Goal: Transaction & Acquisition: Purchase product/service

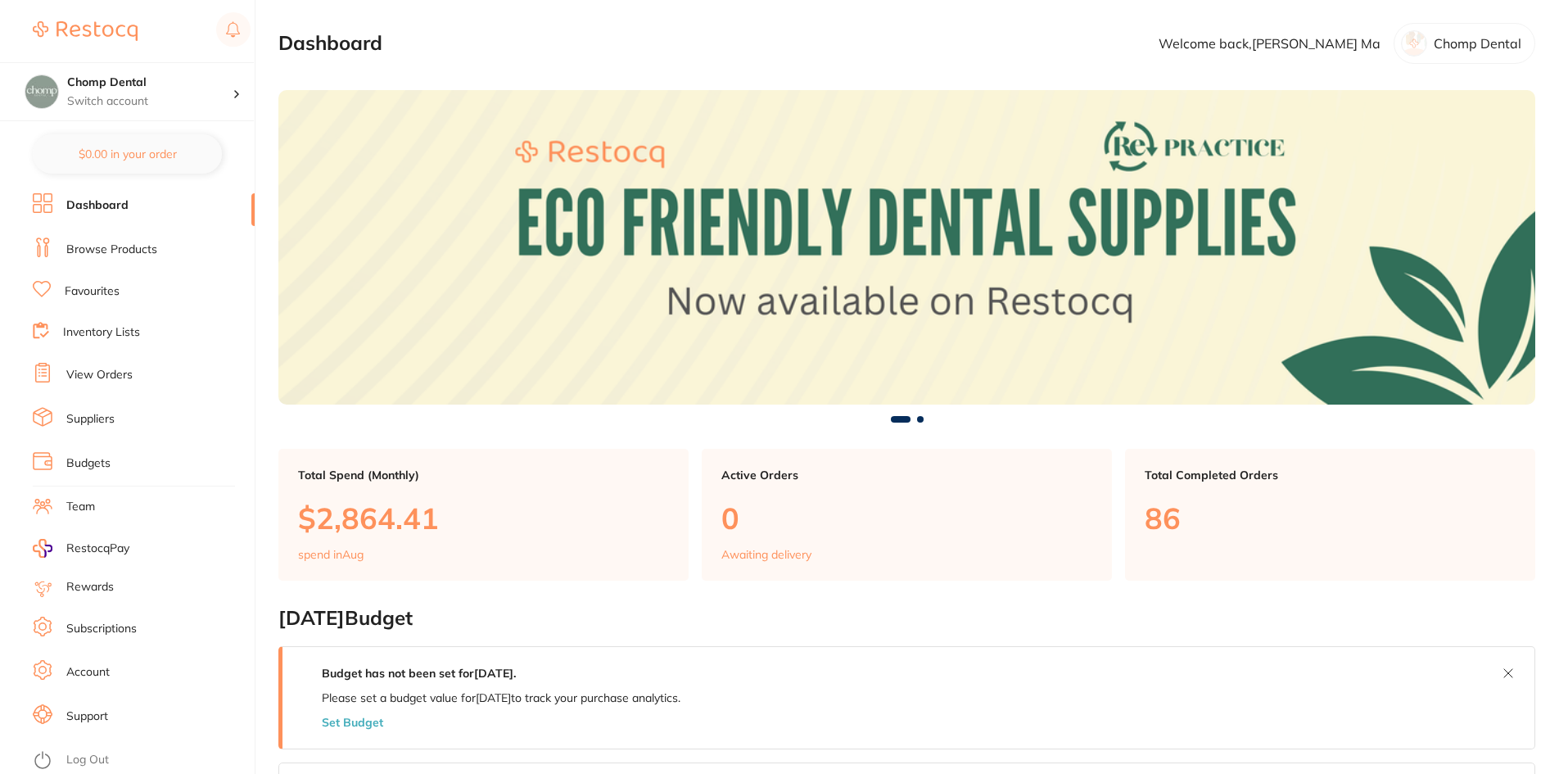
click at [112, 249] on link "Browse Products" at bounding box center [112, 250] width 91 height 16
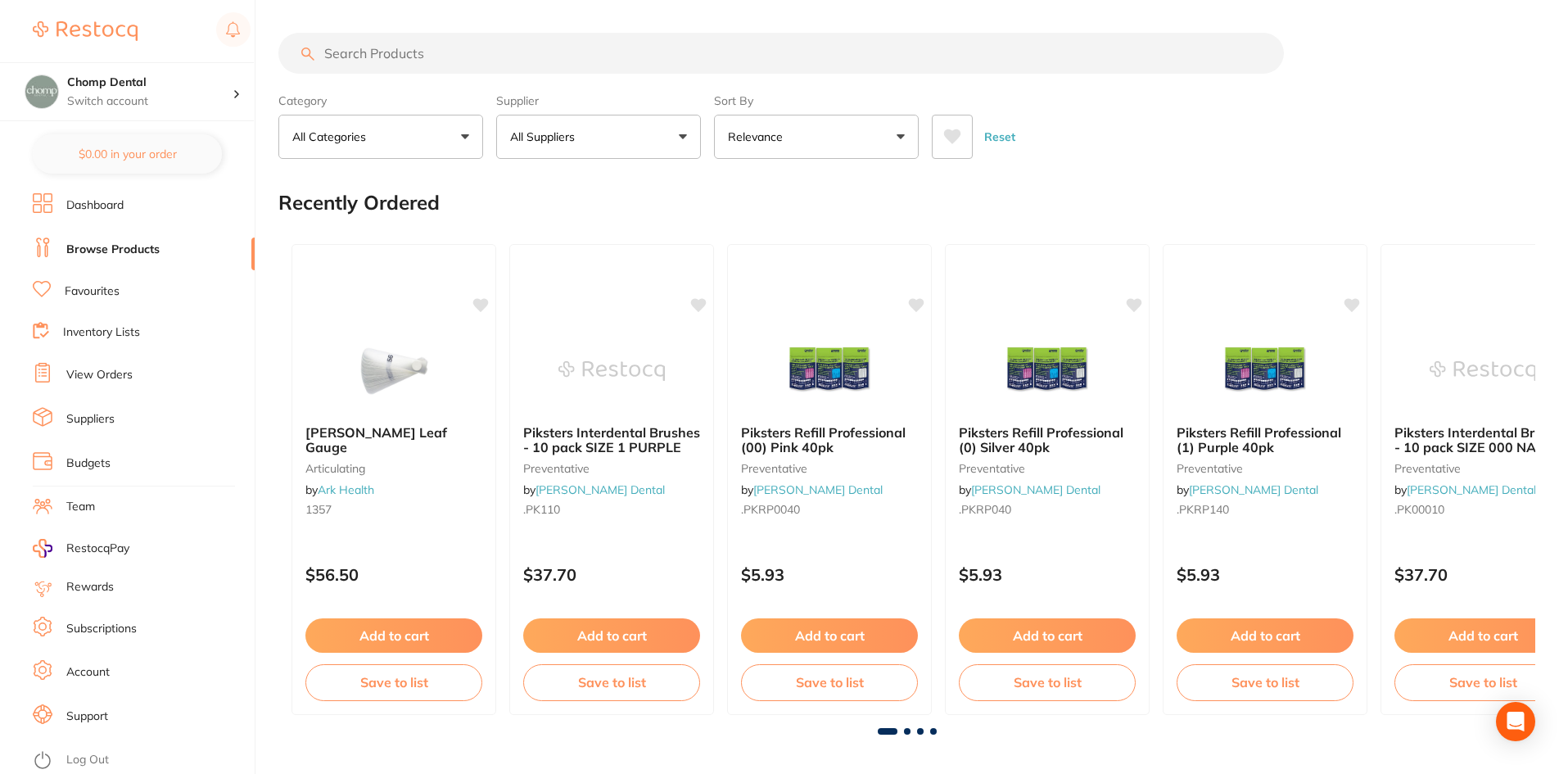
click at [580, 49] on input "search" at bounding box center [781, 54] width 1005 height 41
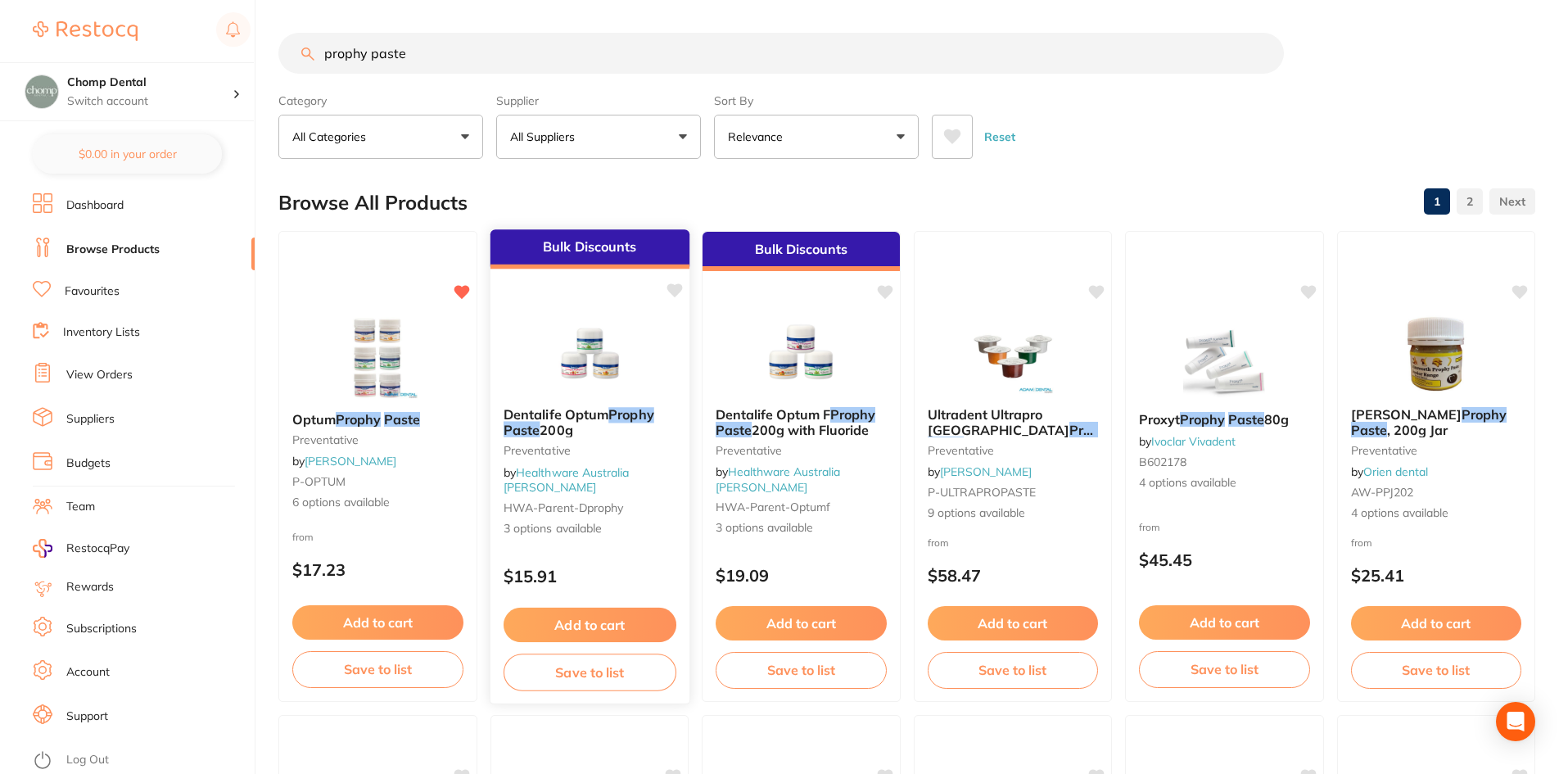
click at [563, 394] on img at bounding box center [589, 352] width 107 height 83
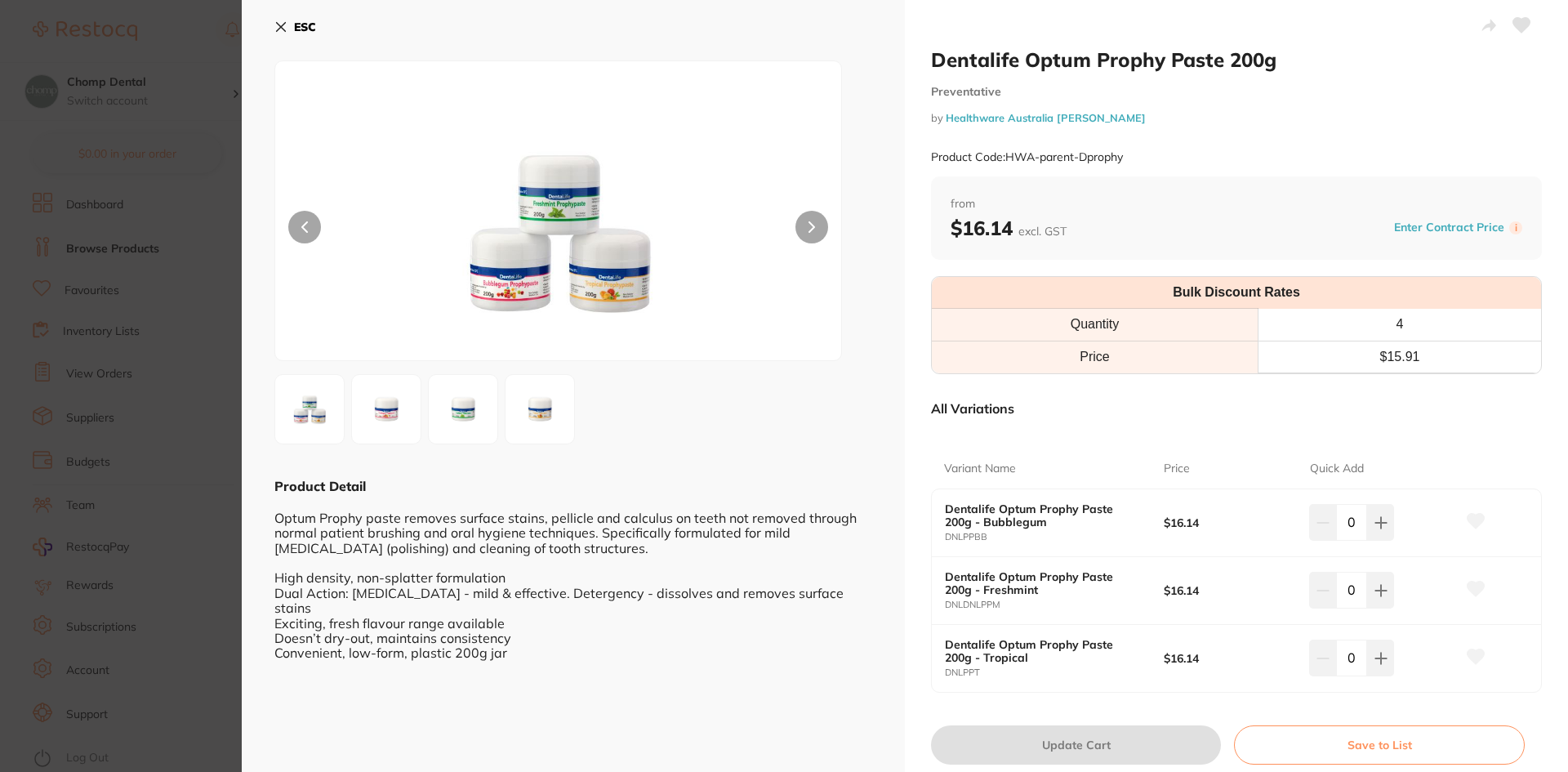
click at [509, 396] on button at bounding box center [540, 409] width 70 height 70
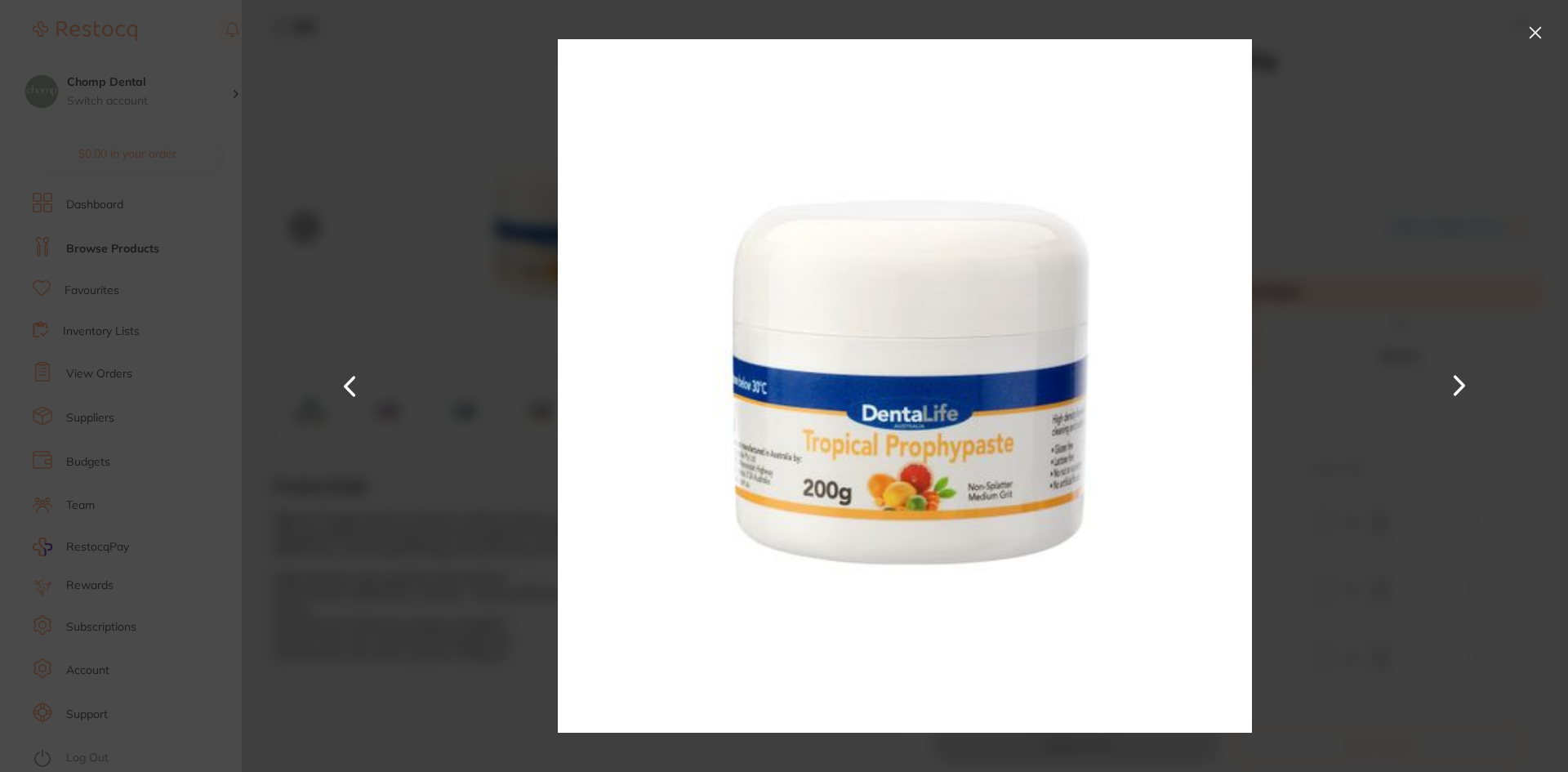
click at [1530, 25] on button at bounding box center [1534, 32] width 26 height 26
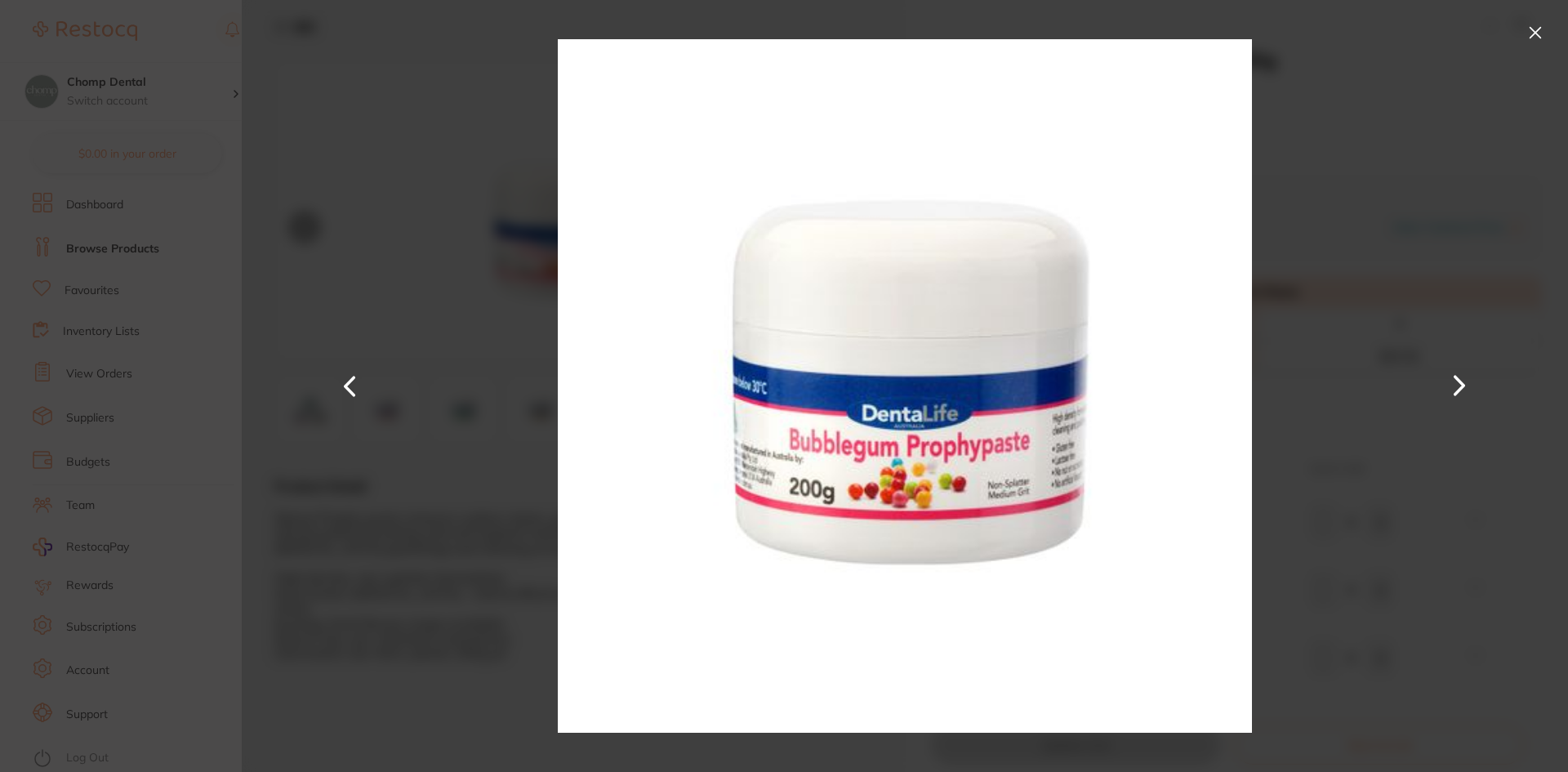
click at [91, 360] on section "Dentalife Optum Prophy Paste 200g Preventative by Healthware Australia [PERSON_…" at bounding box center [784, 386] width 1568 height 772
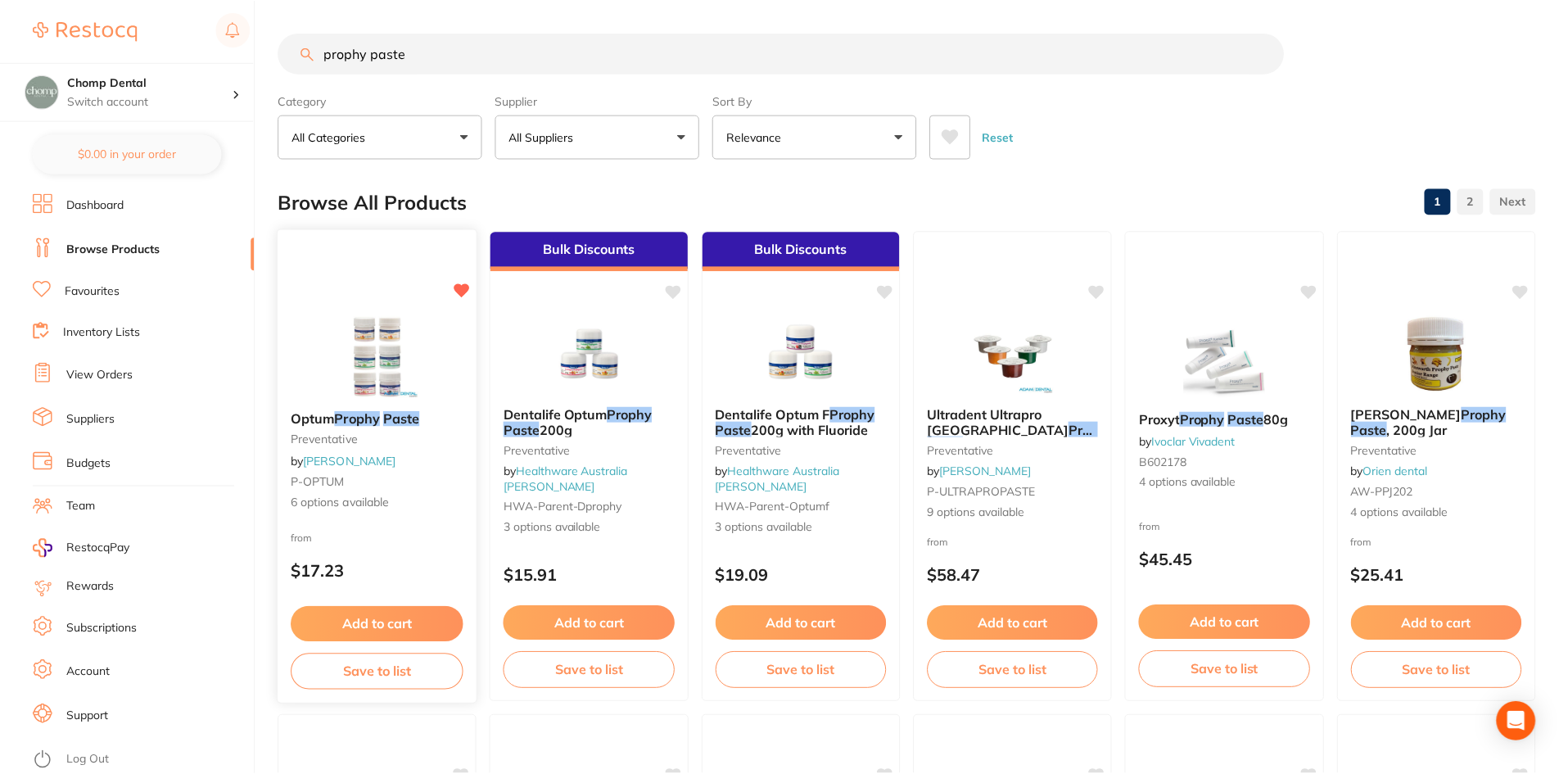
scroll to position [82, 0]
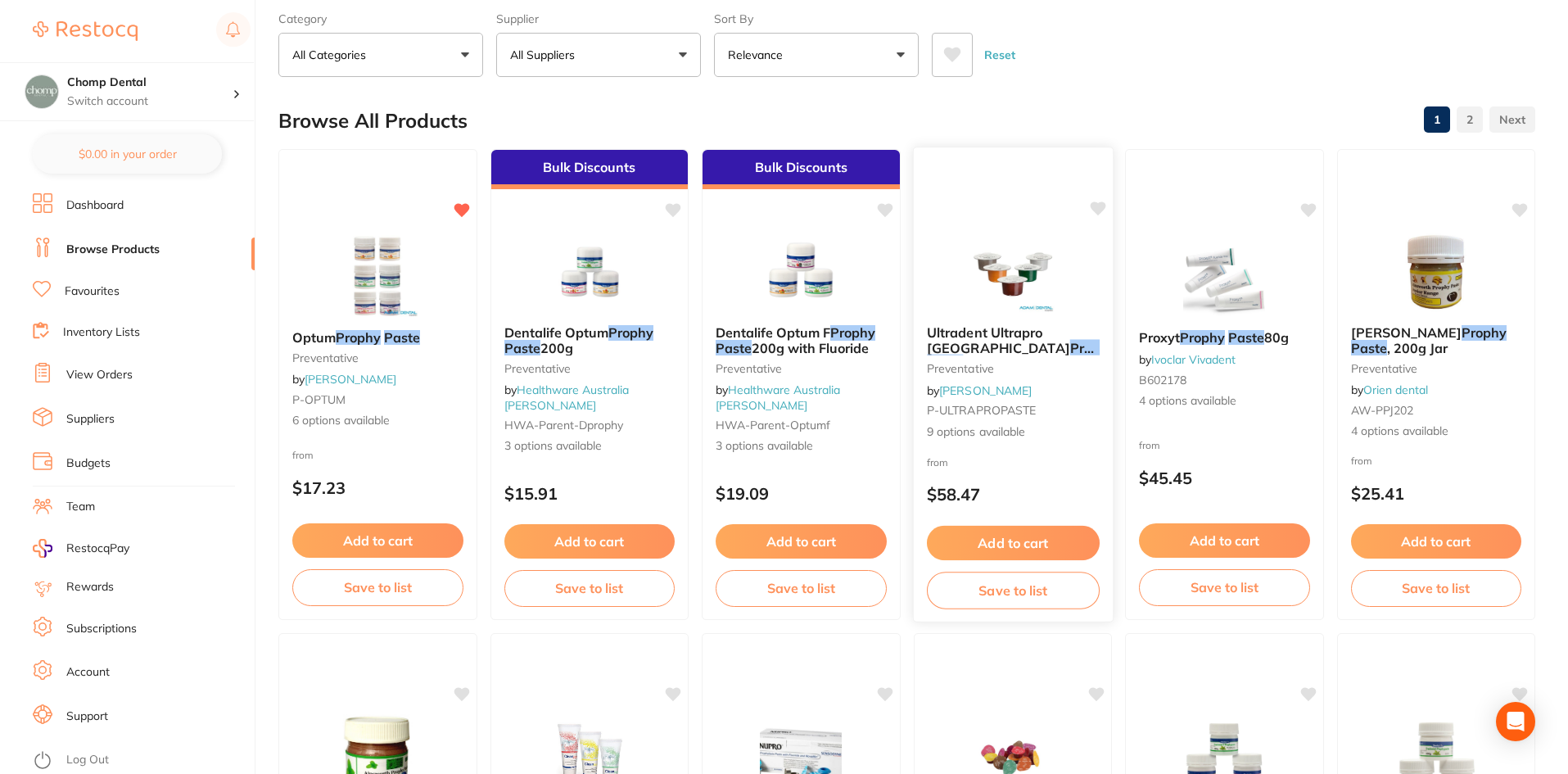
click at [1054, 257] on img at bounding box center [1013, 270] width 107 height 83
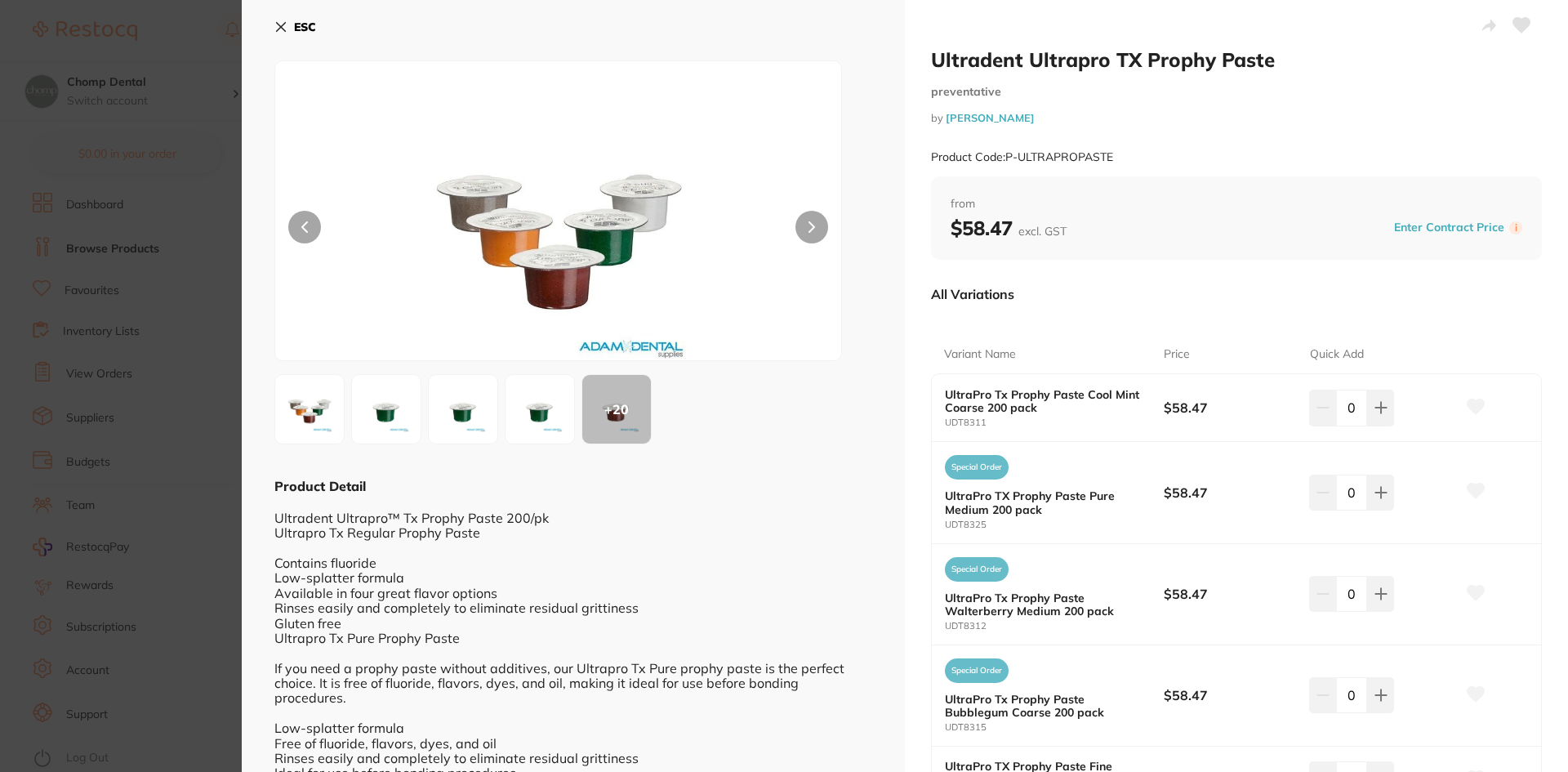
click at [801, 225] on button at bounding box center [811, 227] width 33 height 33
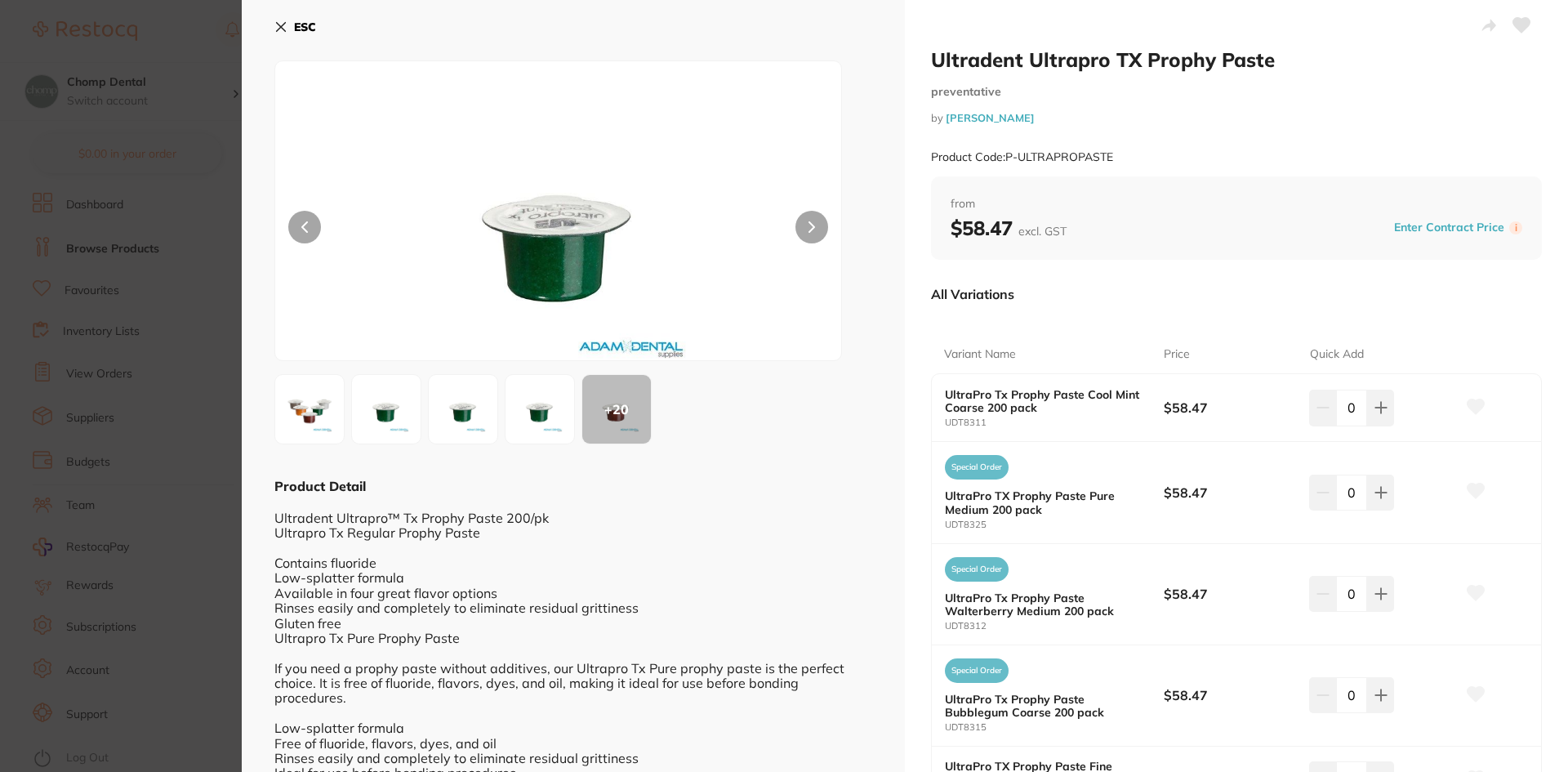
click at [801, 225] on button at bounding box center [811, 227] width 33 height 33
click at [0, 254] on section "Ultradent Ultrapro TX Prophy Paste preventative by [PERSON_NAME] Product Code: …" at bounding box center [784, 386] width 1568 height 772
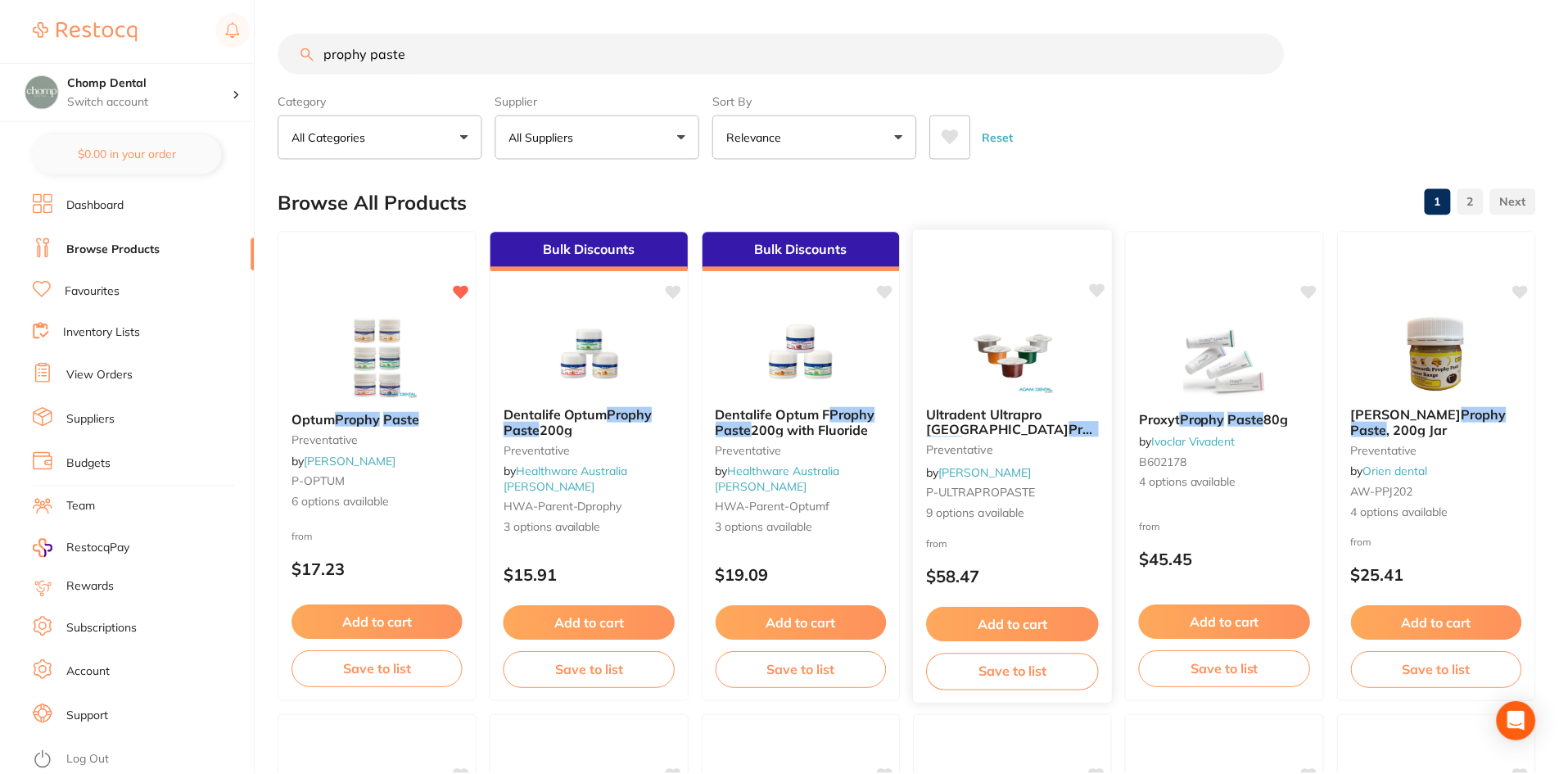
scroll to position [82, 0]
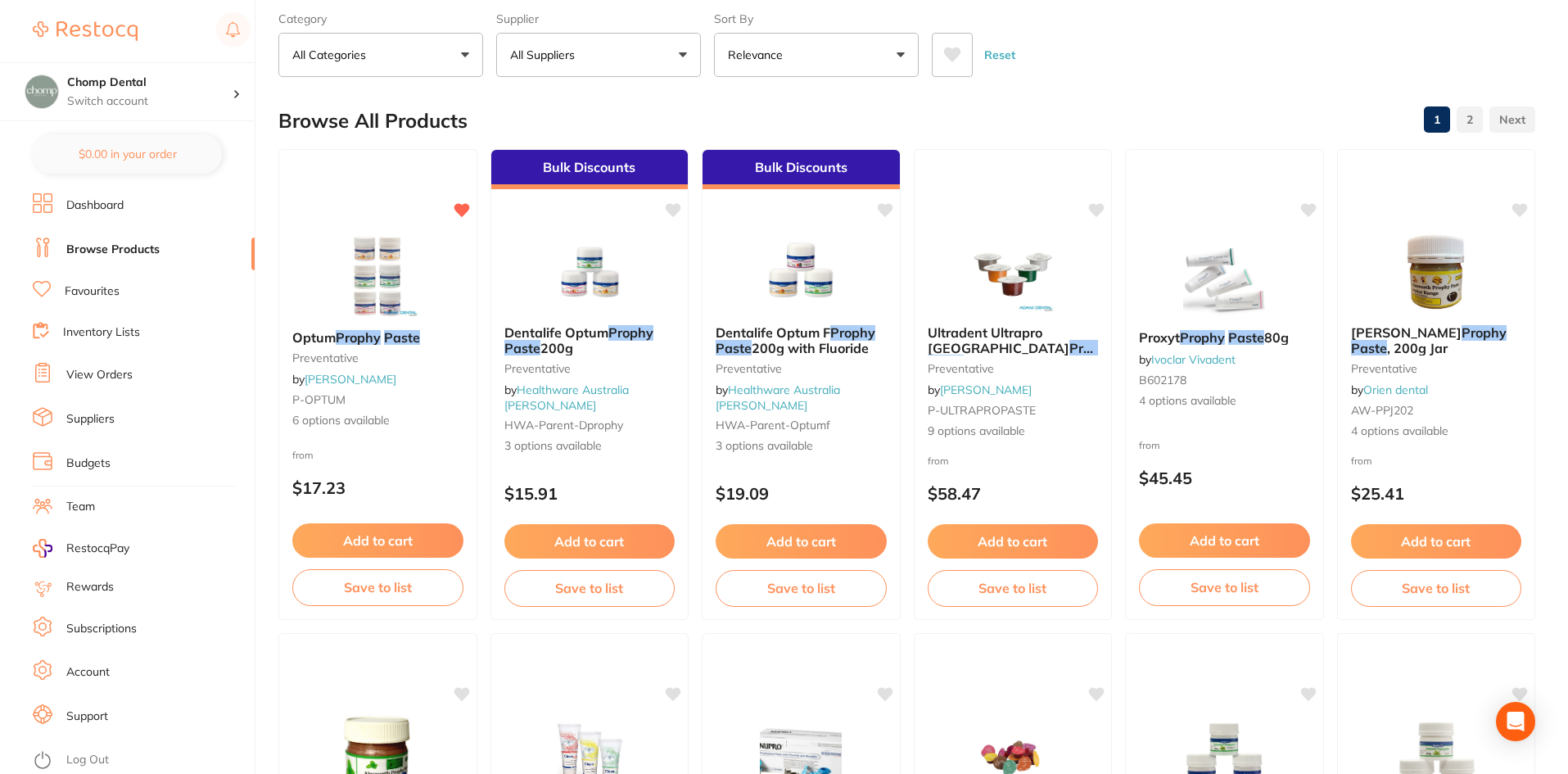
drag, startPoint x: 1455, startPoint y: 282, endPoint x: 1430, endPoint y: 309, distance: 36.8
click at [1455, 282] on img at bounding box center [1436, 271] width 106 height 82
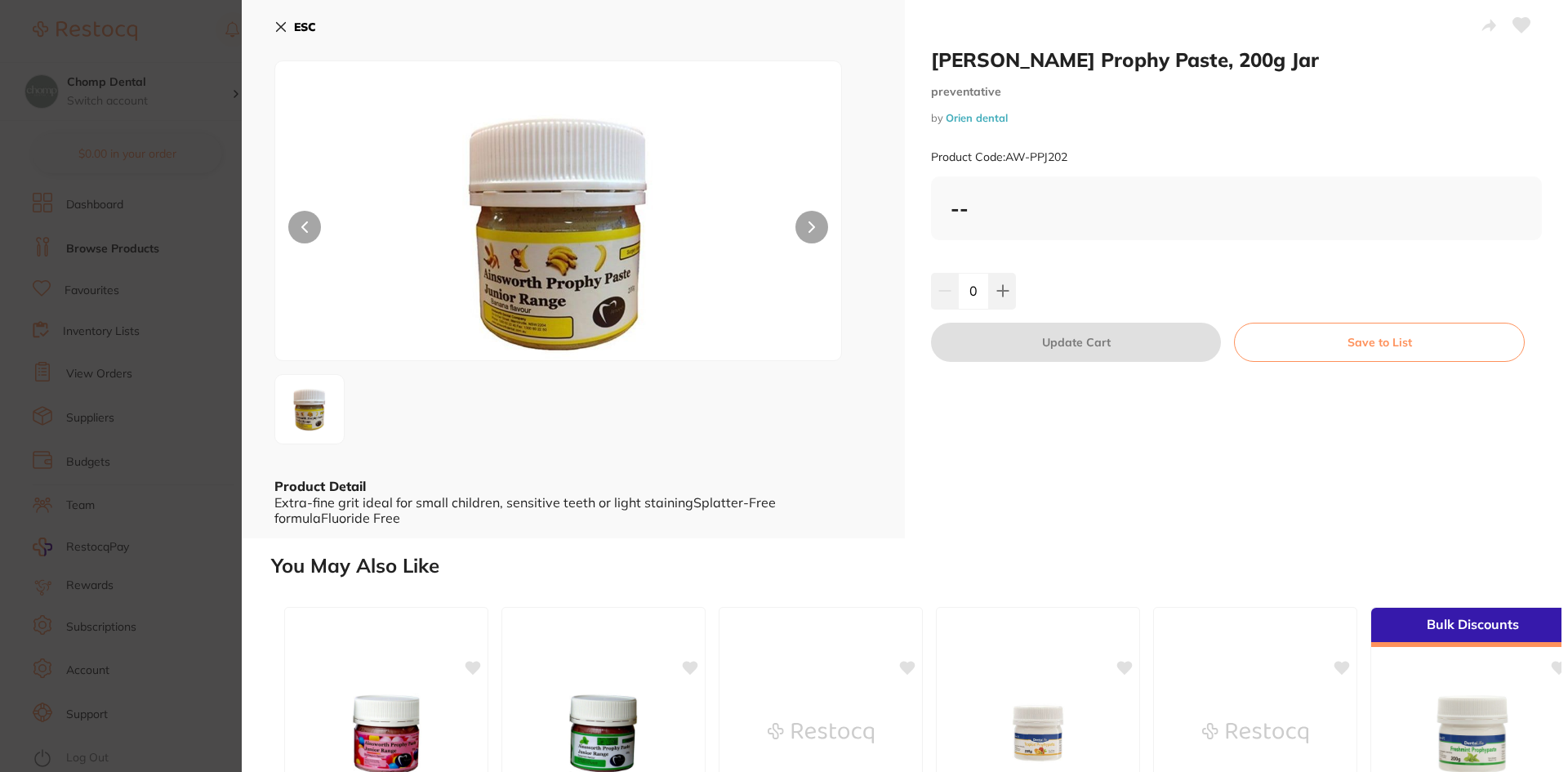
click at [795, 229] on button at bounding box center [811, 227] width 33 height 33
click at [812, 220] on button at bounding box center [811, 227] width 33 height 33
click at [811, 220] on button at bounding box center [811, 227] width 33 height 33
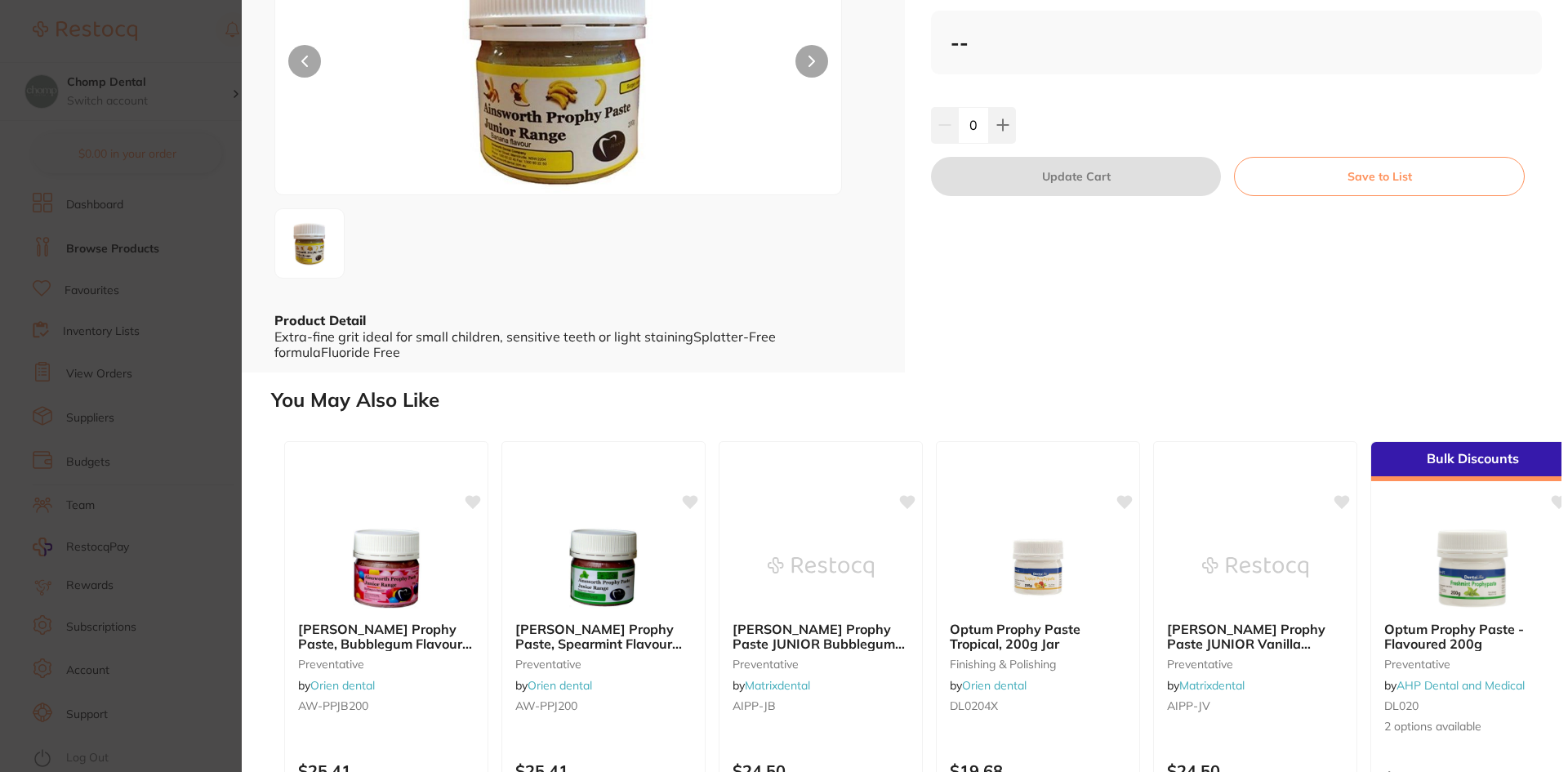
scroll to position [324, 0]
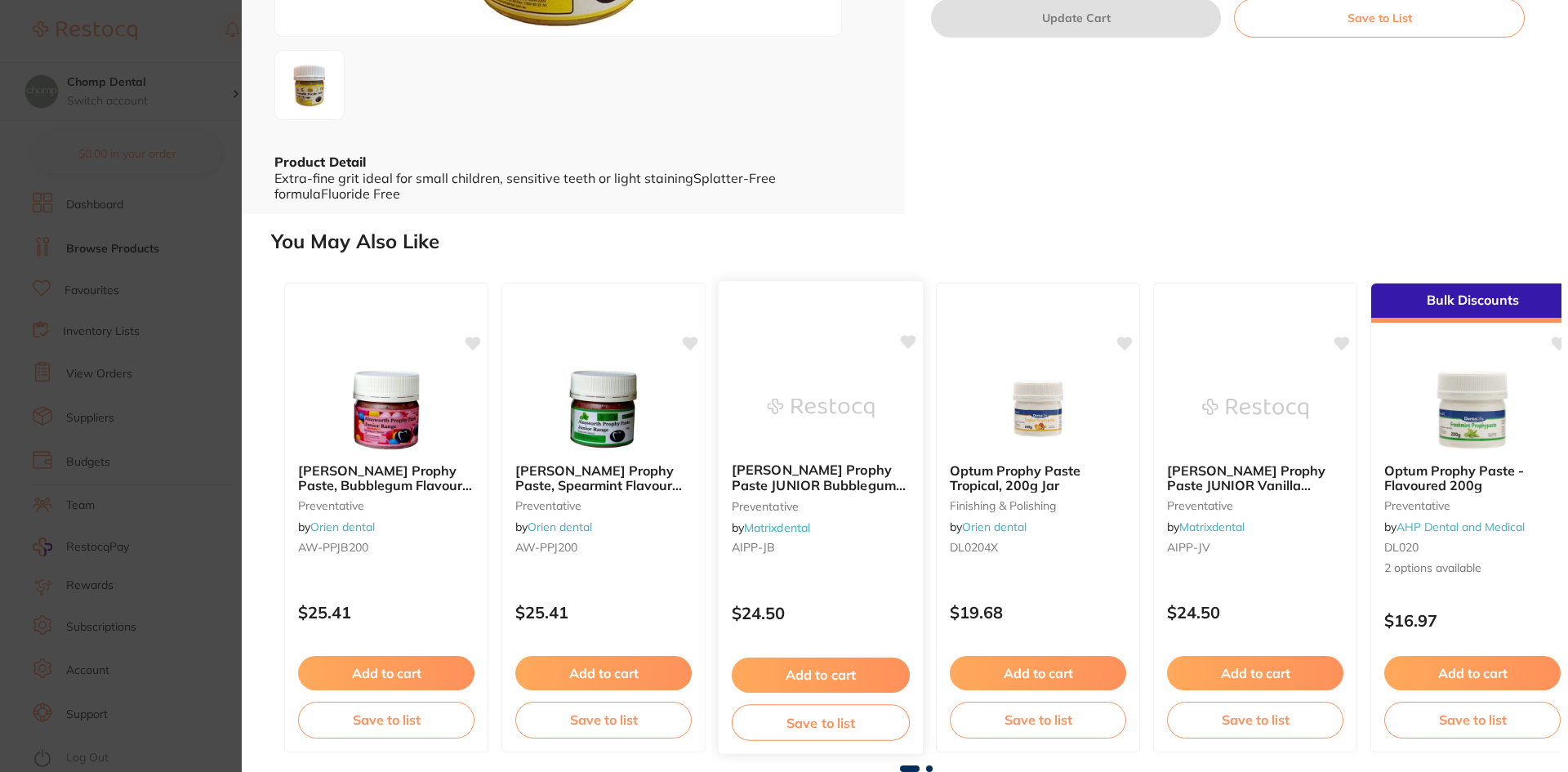
click at [791, 526] on link "Matrixdental" at bounding box center [776, 527] width 66 height 15
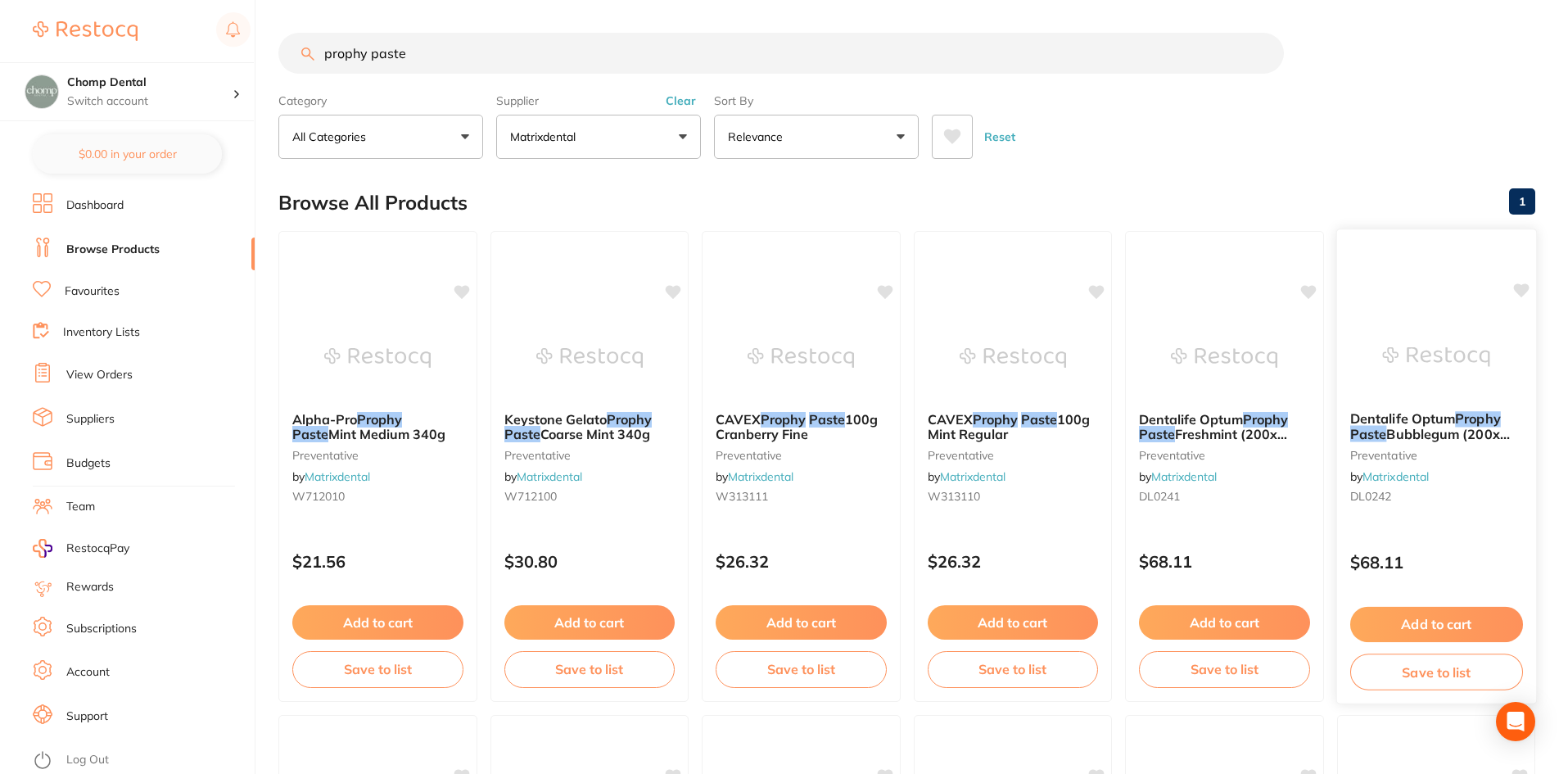
click at [1400, 436] on span "Bubblegum (200x cups/5x rings)" at bounding box center [1429, 442] width 160 height 32
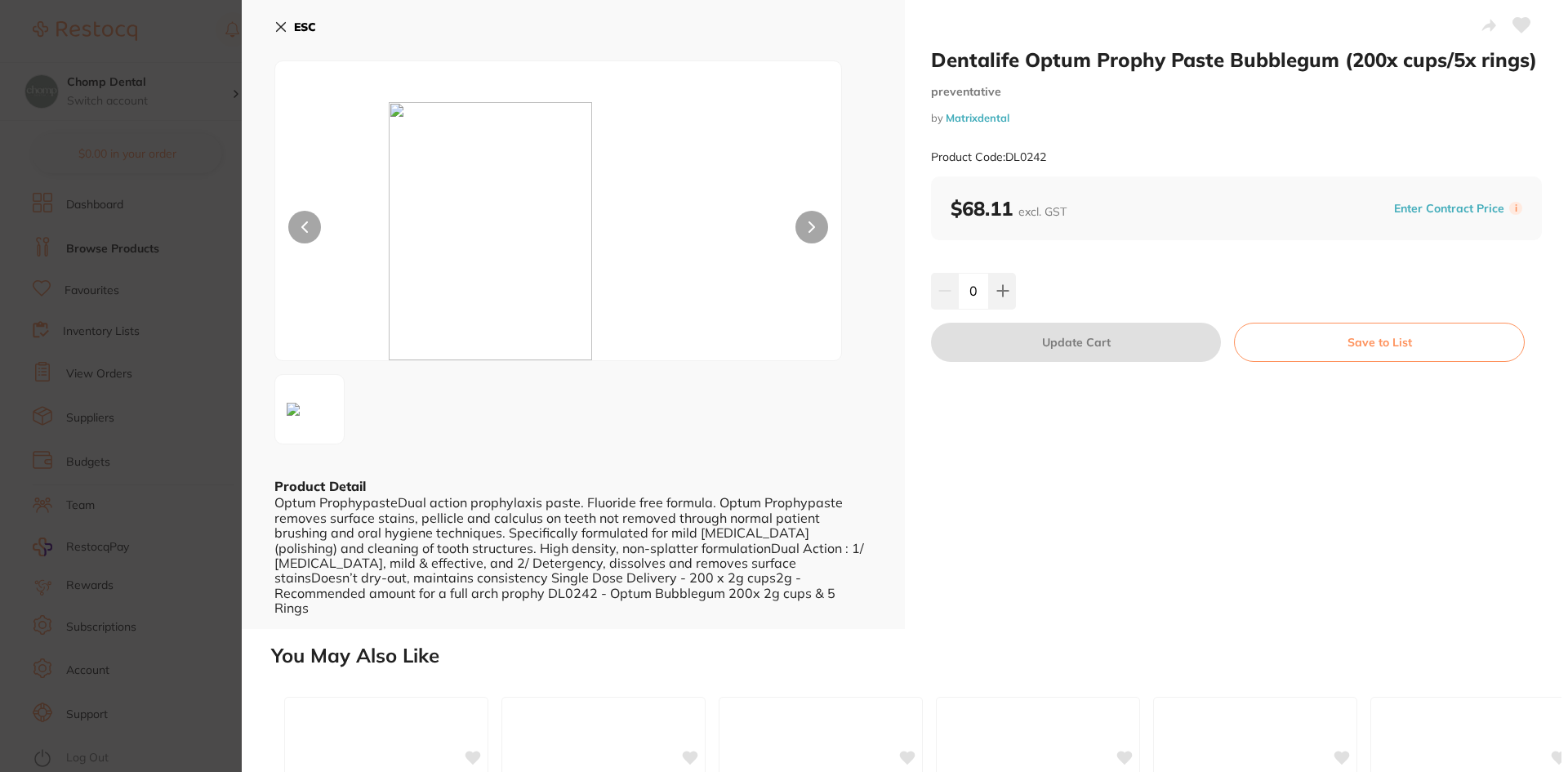
click at [113, 206] on section "Dentalife Optum Prophy Paste Bubblegum (200x cups/5x rings) preventative by Mat…" at bounding box center [784, 386] width 1568 height 772
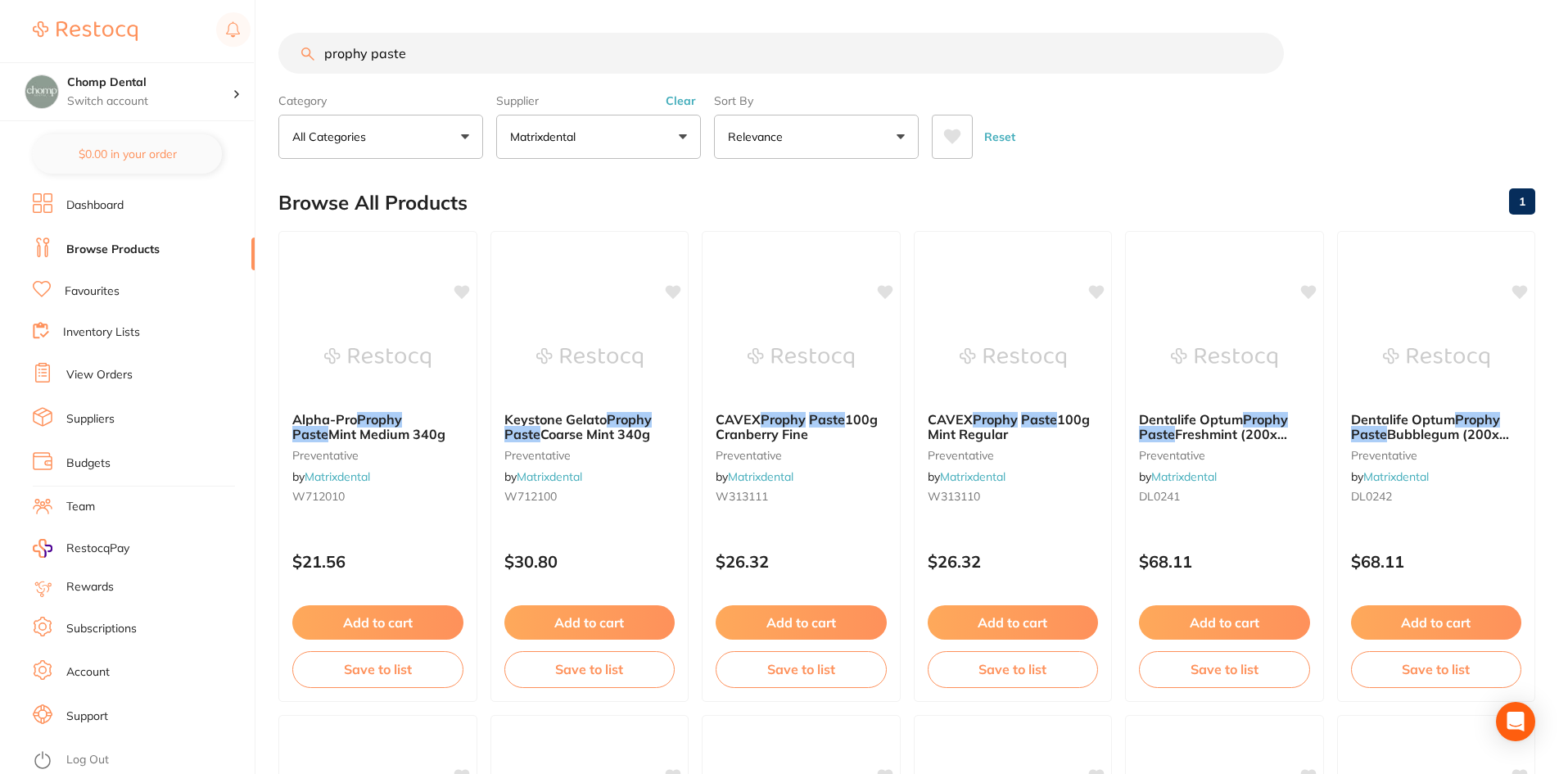
drag, startPoint x: 469, startPoint y: 53, endPoint x: 275, endPoint y: 28, distance: 195.6
click at [275, 28] on div "$150.44 Chomp Dental Switch account Chomp Dental $0.00 in your order Dashboard …" at bounding box center [784, 387] width 1568 height 774
type input "a"
